Goal: Transaction & Acquisition: Subscribe to service/newsletter

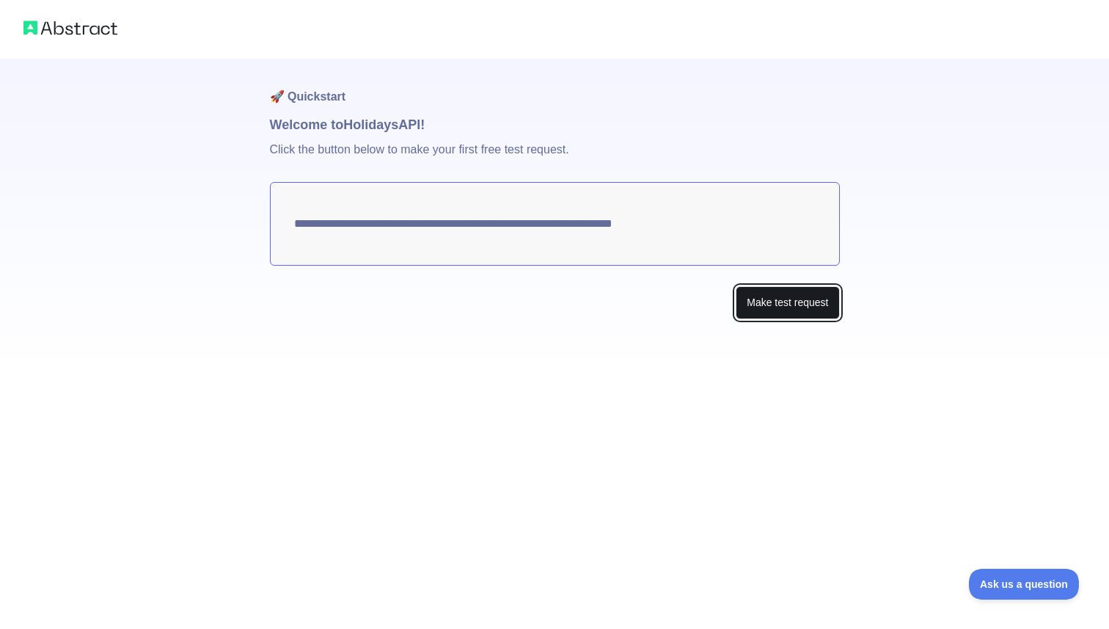
click at [754, 299] on button "Make test request" at bounding box center [787, 302] width 103 height 33
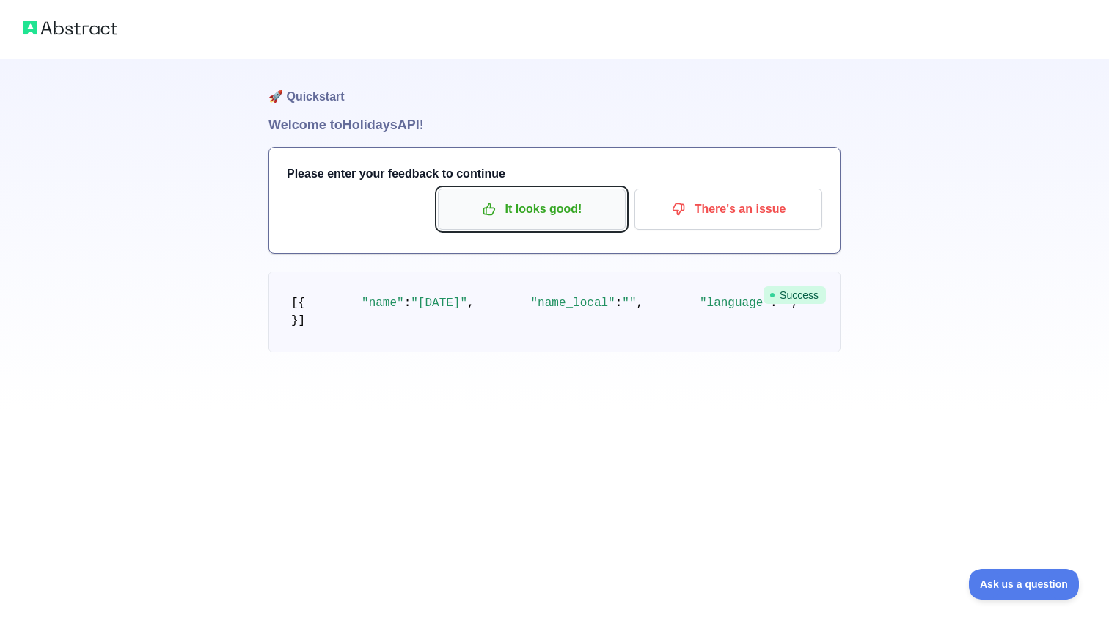
click at [519, 200] on p "It looks good!" at bounding box center [532, 209] width 166 height 25
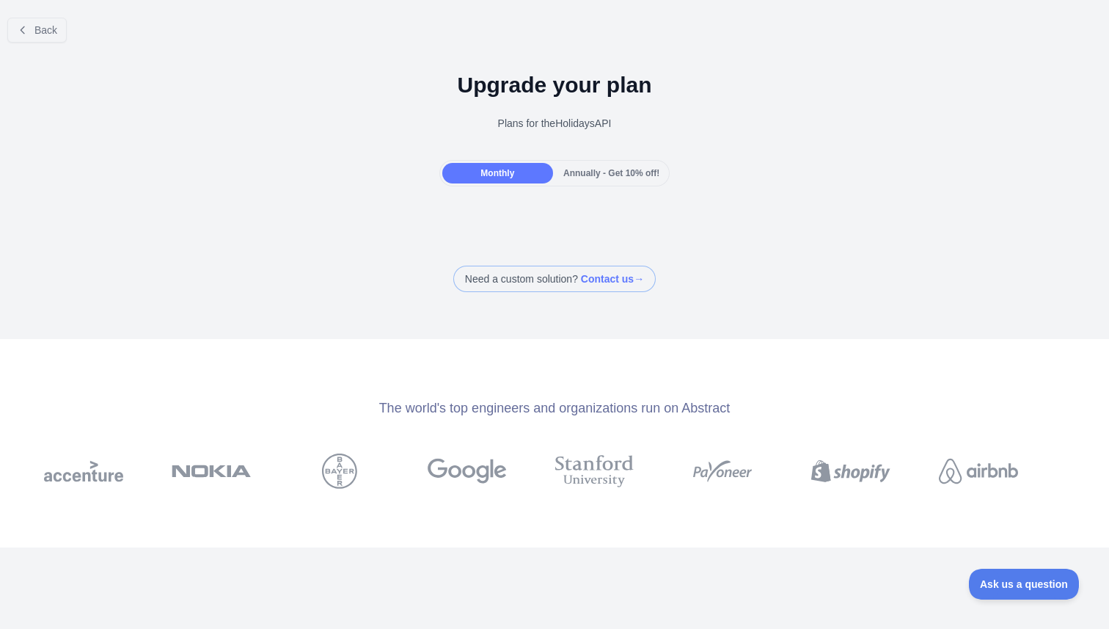
click at [519, 172] on div "Monthly" at bounding box center [497, 173] width 111 height 21
click at [40, 21] on button "Back" at bounding box center [36, 30] width 59 height 25
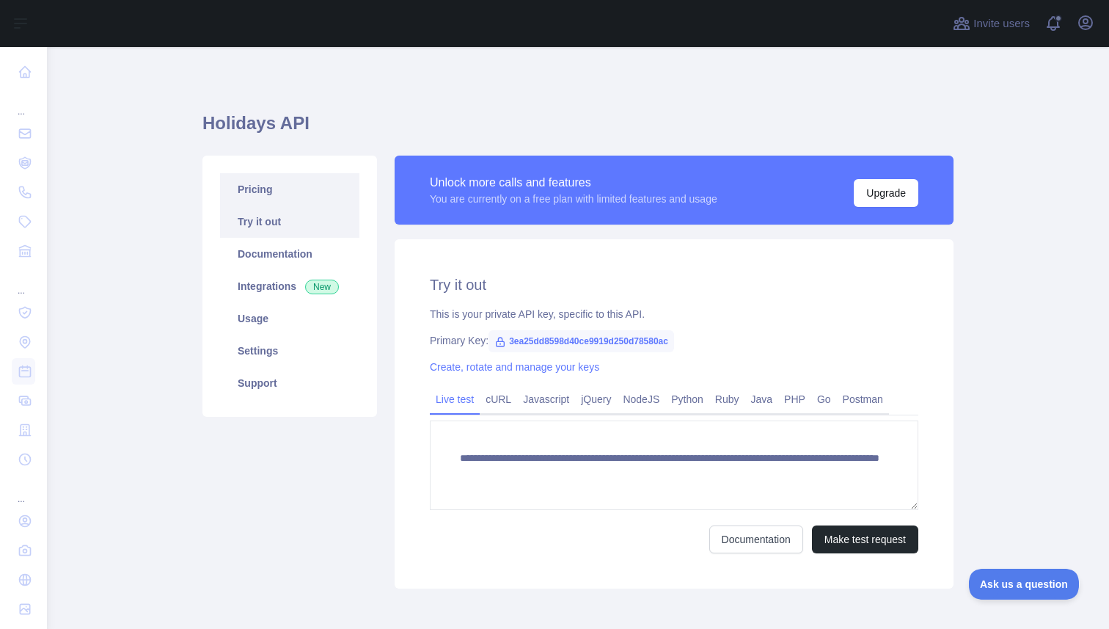
click at [246, 174] on link "Pricing" at bounding box center [289, 189] width 139 height 32
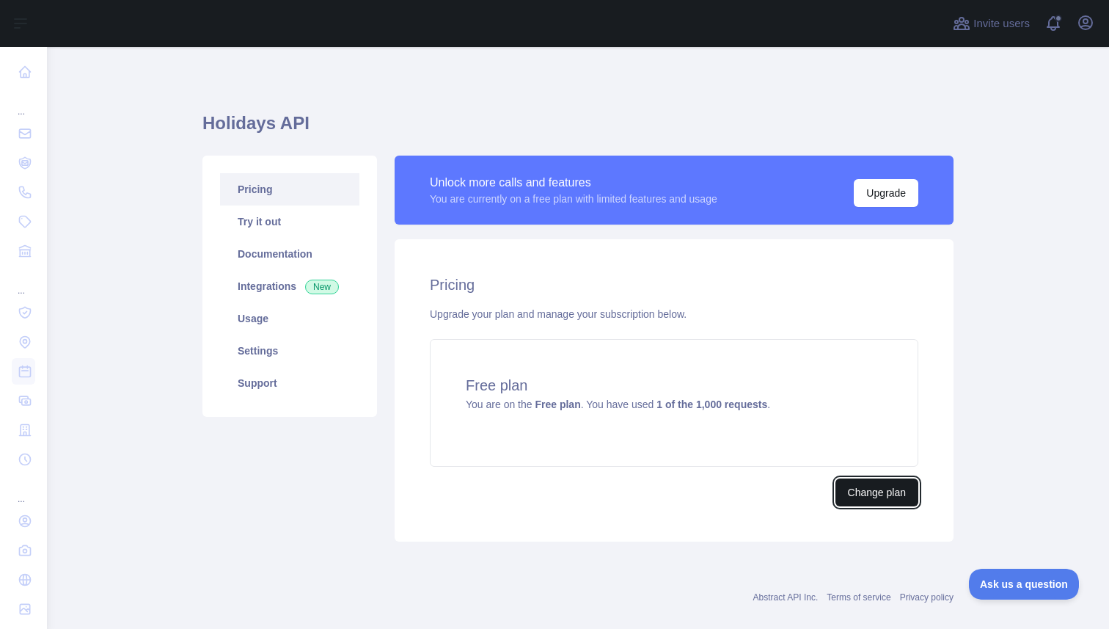
click at [872, 491] on button "Change plan" at bounding box center [877, 492] width 83 height 28
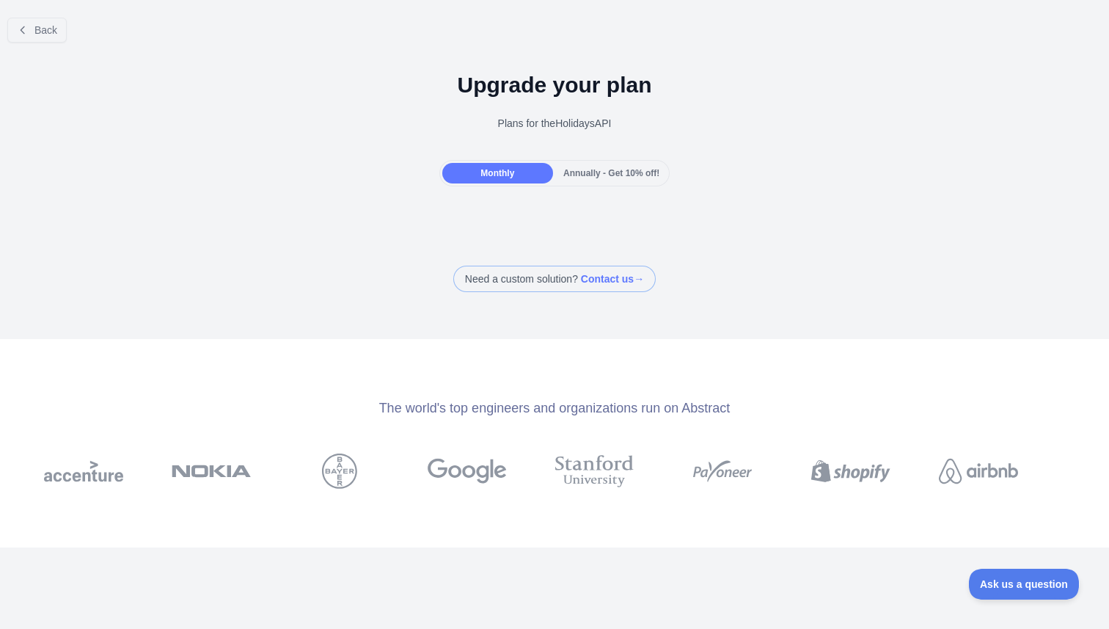
click at [582, 174] on span "Annually - Get 10% off!" at bounding box center [611, 173] width 96 height 10
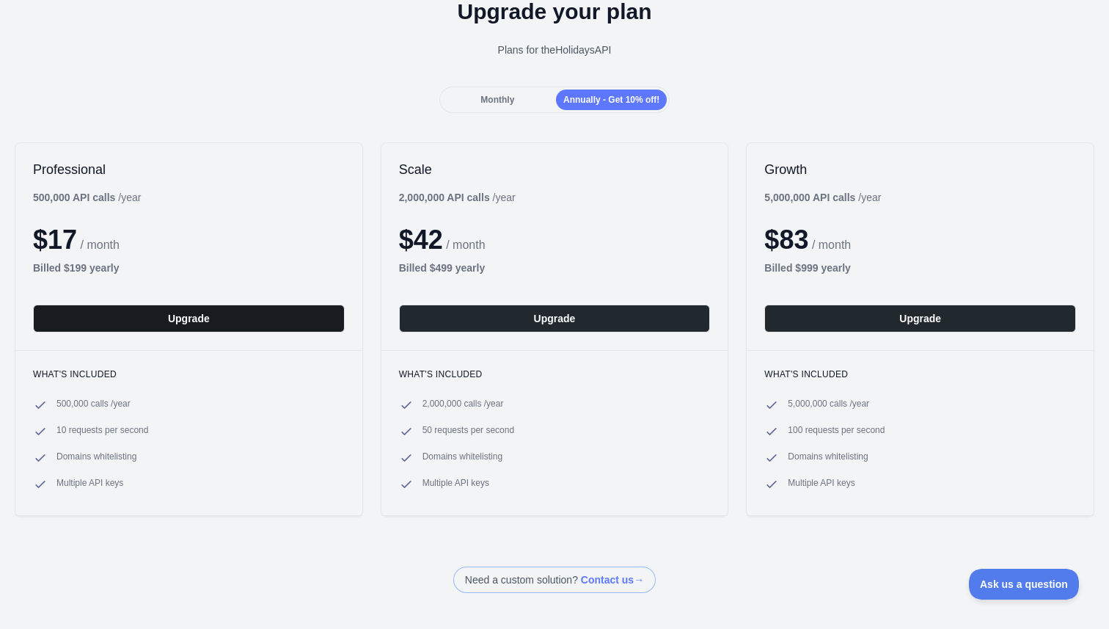
scroll to position [74, 0]
